Goal: Task Accomplishment & Management: Manage account settings

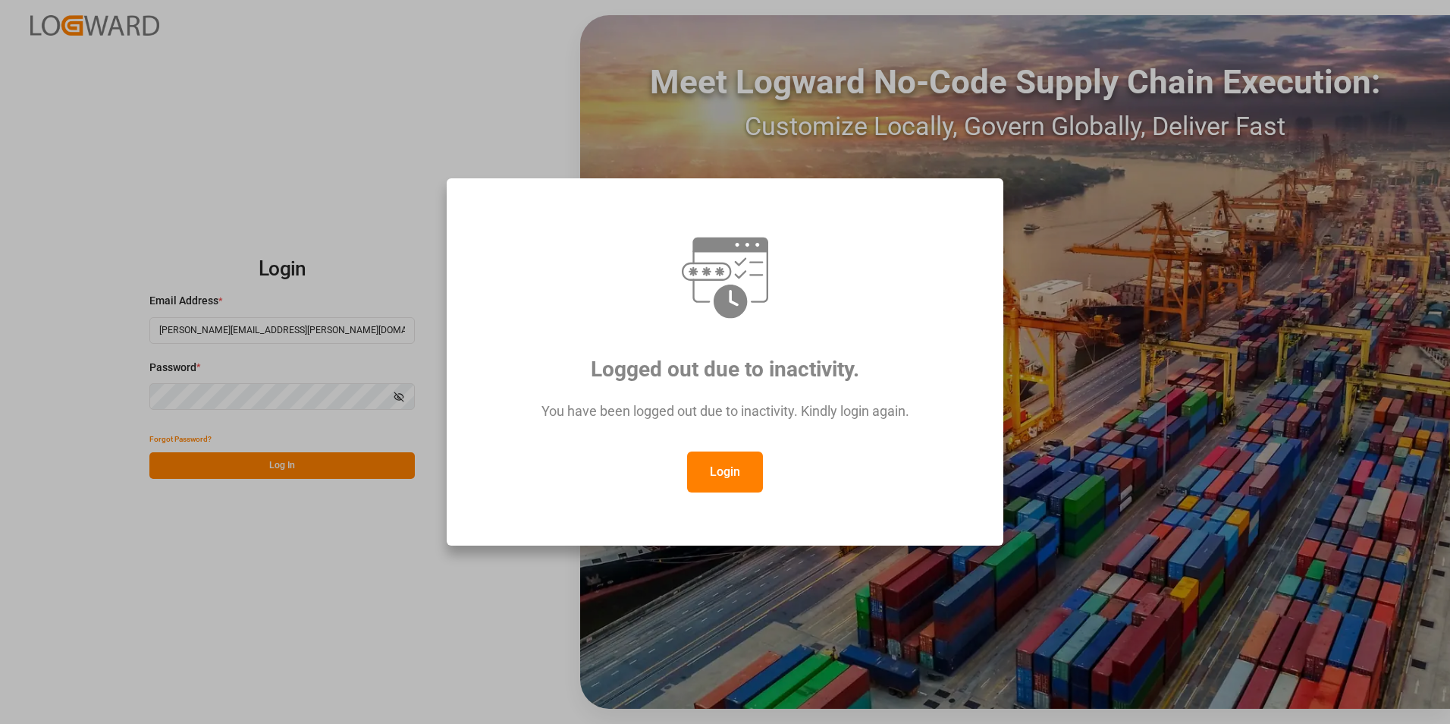
click at [732, 486] on button "Login" at bounding box center [725, 471] width 76 height 41
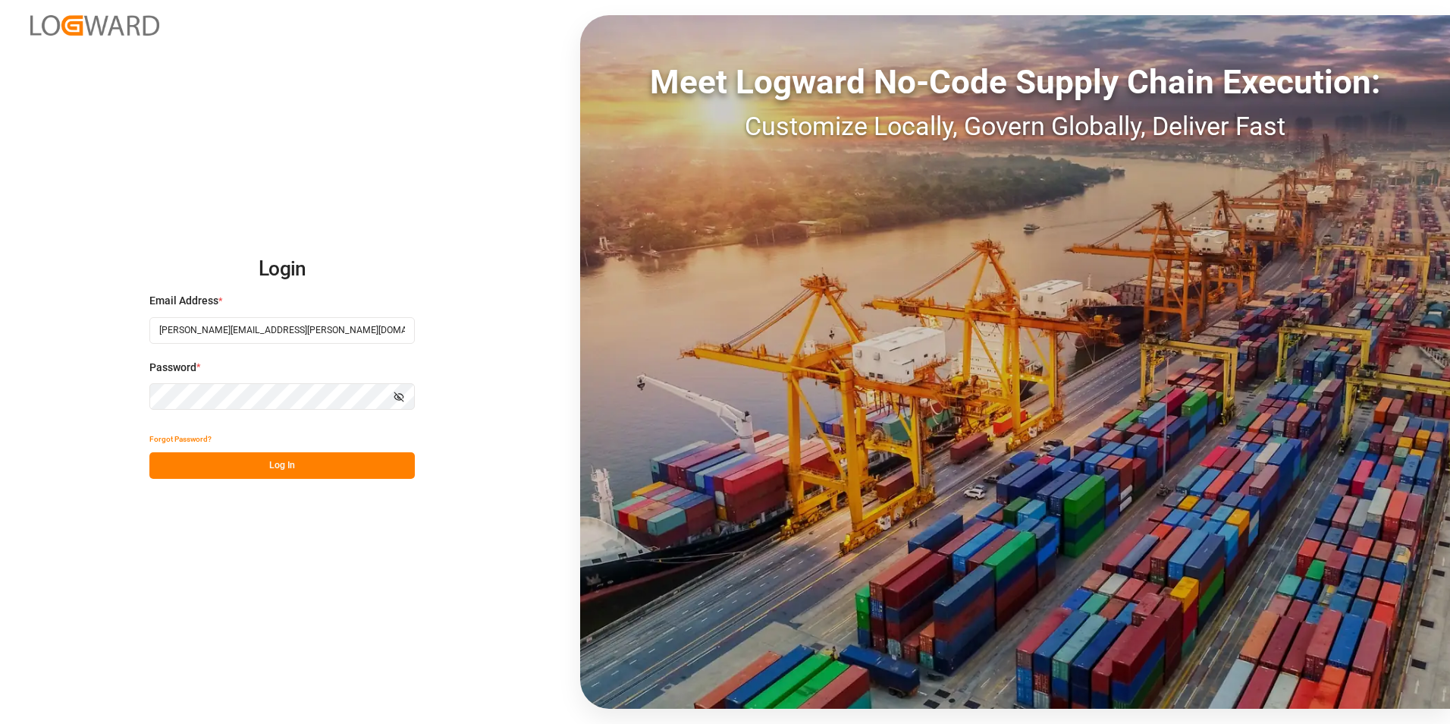
click at [304, 463] on button "Log In" at bounding box center [281, 465] width 265 height 27
